Goal: Information Seeking & Learning: Learn about a topic

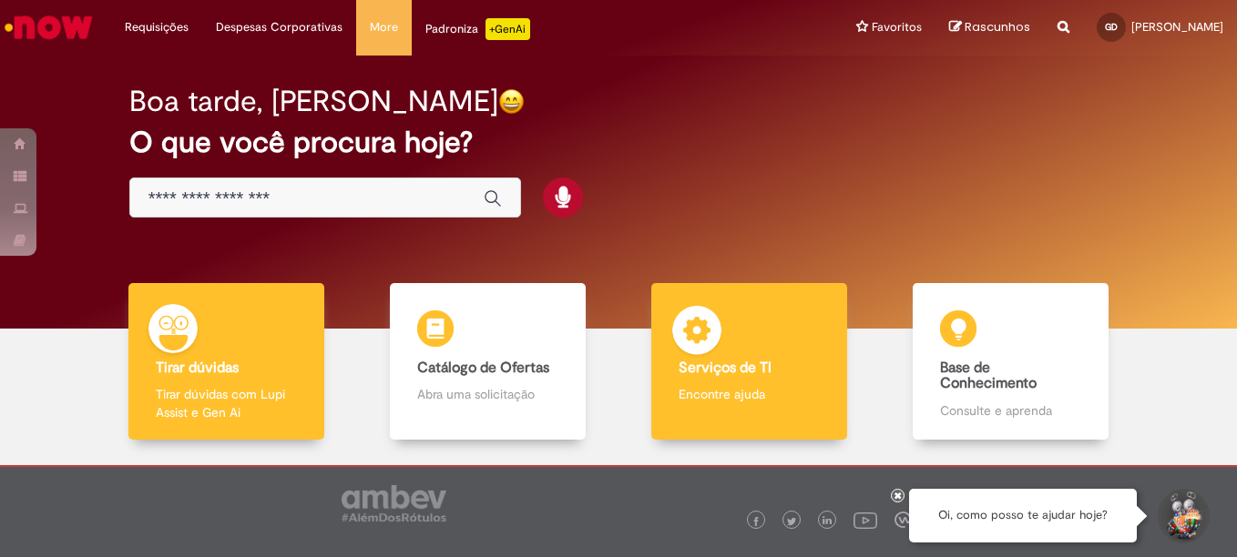
click at [708, 313] on img at bounding box center [696, 333] width 55 height 55
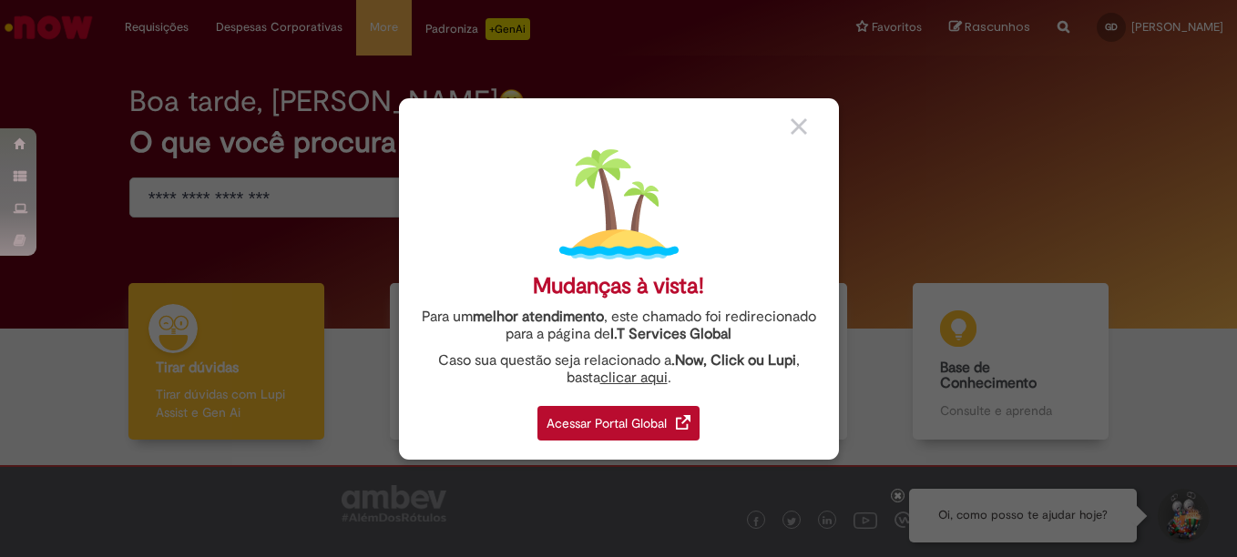
click at [794, 127] on img at bounding box center [798, 126] width 16 height 16
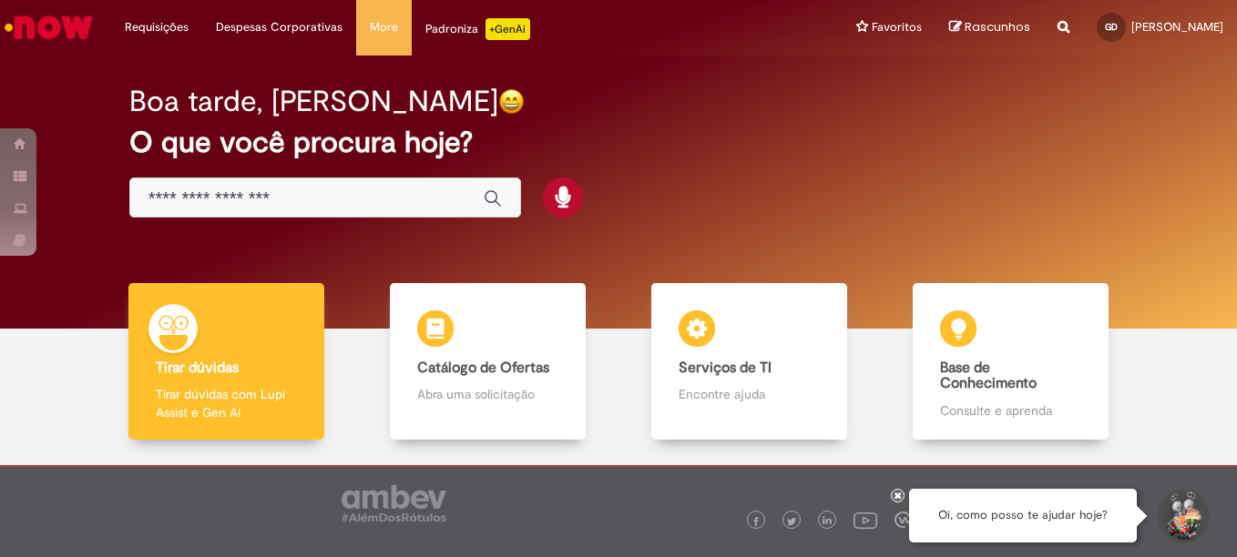
click at [1168, 379] on div "Tirar dúvidas Tirar dúvidas Tirar dúvidas com Lupi Assist e Gen Ai Catálogo de …" at bounding box center [618, 368] width 1209 height 171
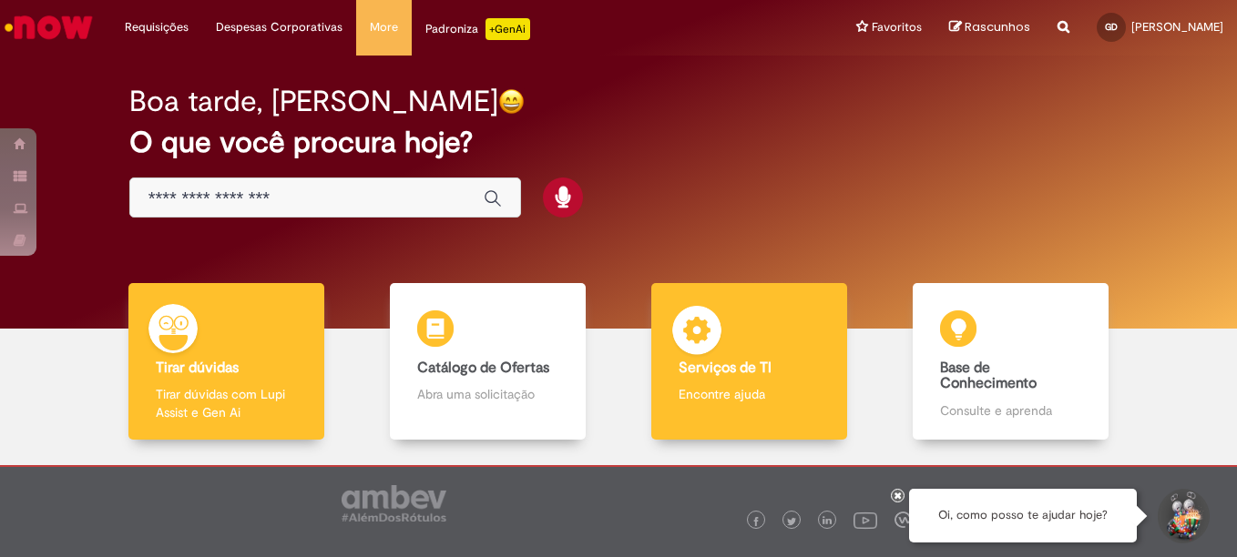
click at [753, 333] on div "Serviços de TI Serviços de TI Encontre ajuda" at bounding box center [748, 362] width 195 height 158
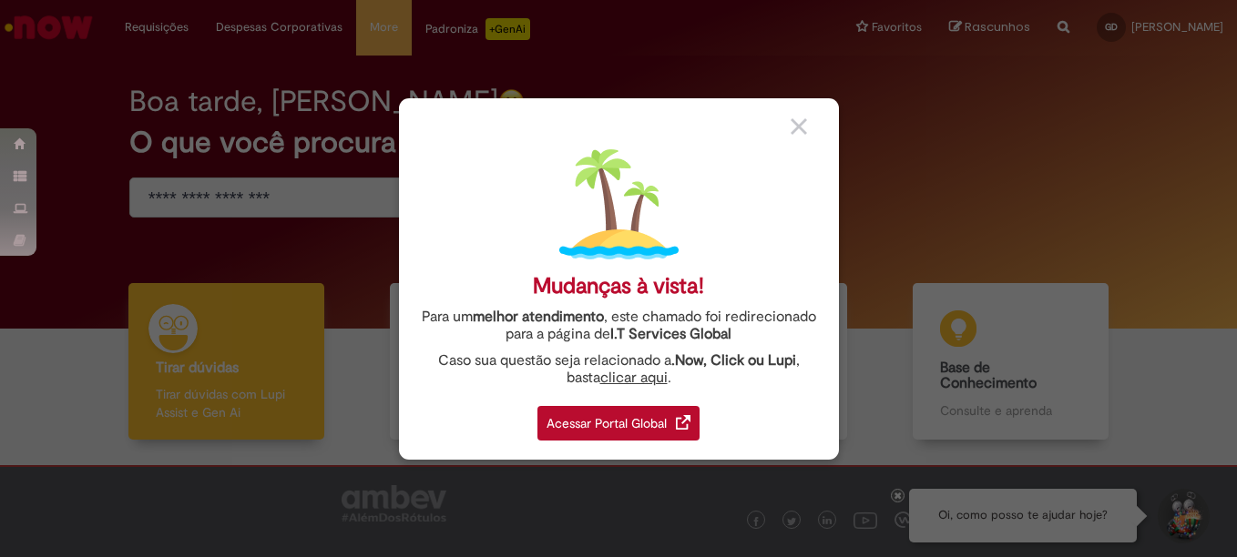
click at [612, 419] on div "Acessar Portal Global" at bounding box center [618, 423] width 162 height 35
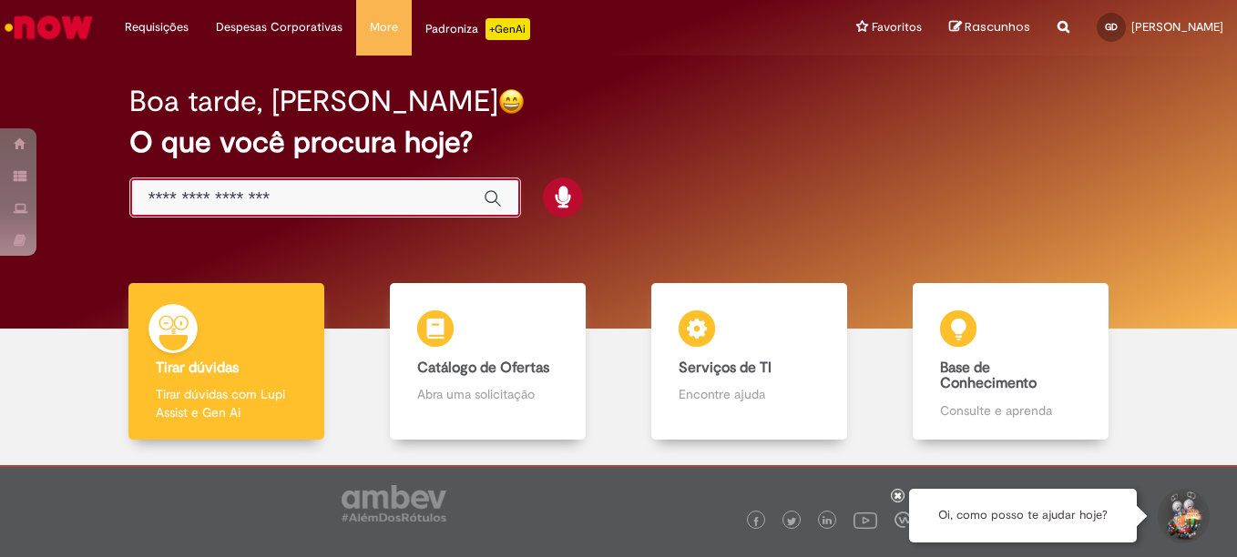
click at [278, 208] on input "Basta digitar aqui" at bounding box center [306, 199] width 317 height 21
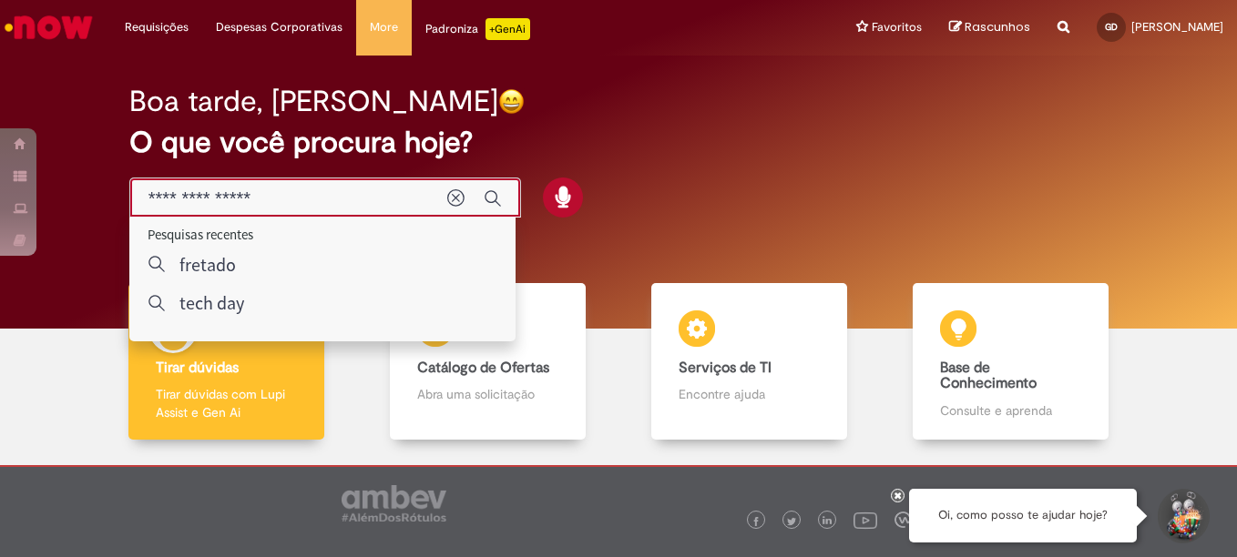
type input "**********"
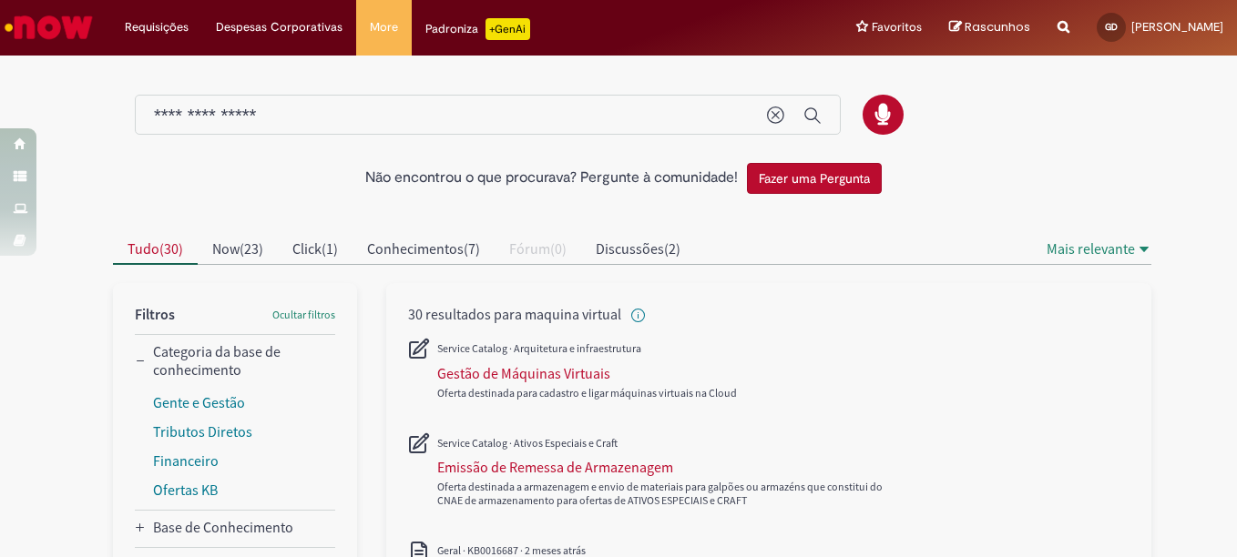
click at [810, 263] on div "Tudo ( 30 ) Now ( 23 ) Click ( 1 ) Conhecimentos ( 7 ) Fórum ( 0 ) Discussões (…" at bounding box center [579, 250] width 933 height 30
